Goal: Information Seeking & Learning: Learn about a topic

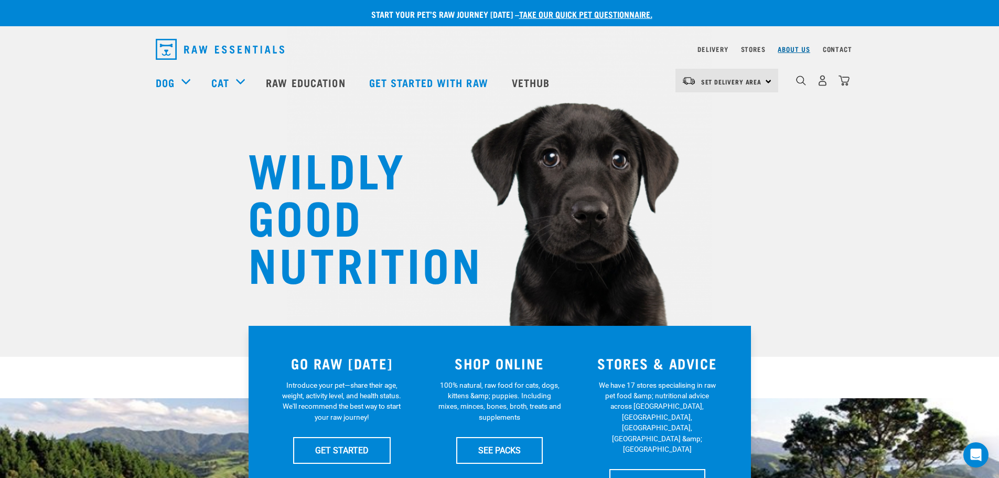
click at [786, 47] on link "About Us" at bounding box center [794, 49] width 32 height 4
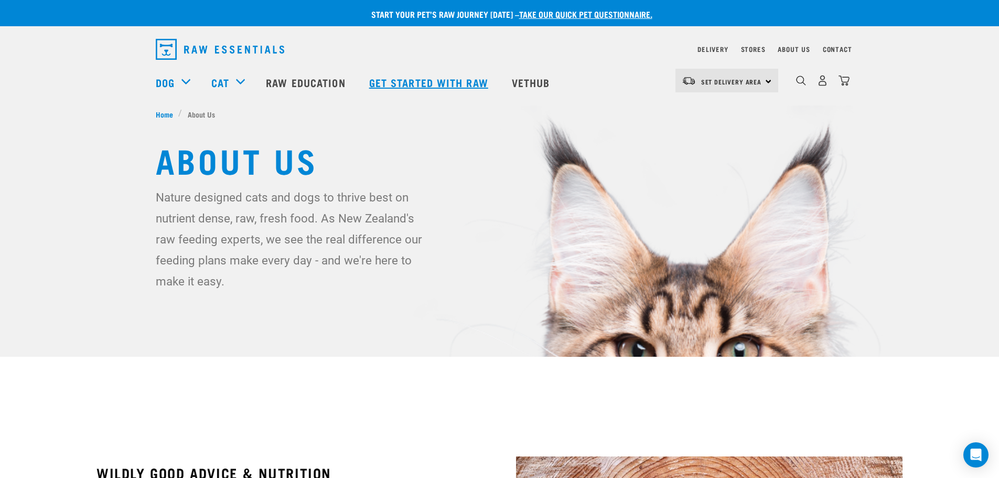
click at [414, 76] on link "Get started with Raw" at bounding box center [430, 82] width 143 height 42
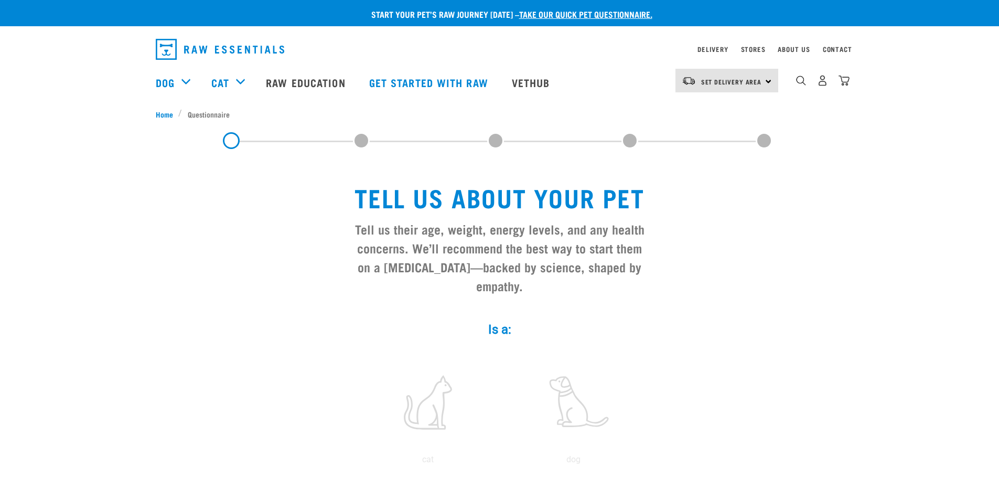
click at [795, 50] on link "About Us" at bounding box center [794, 49] width 32 height 4
